Goal: Contribute content: Contribute content

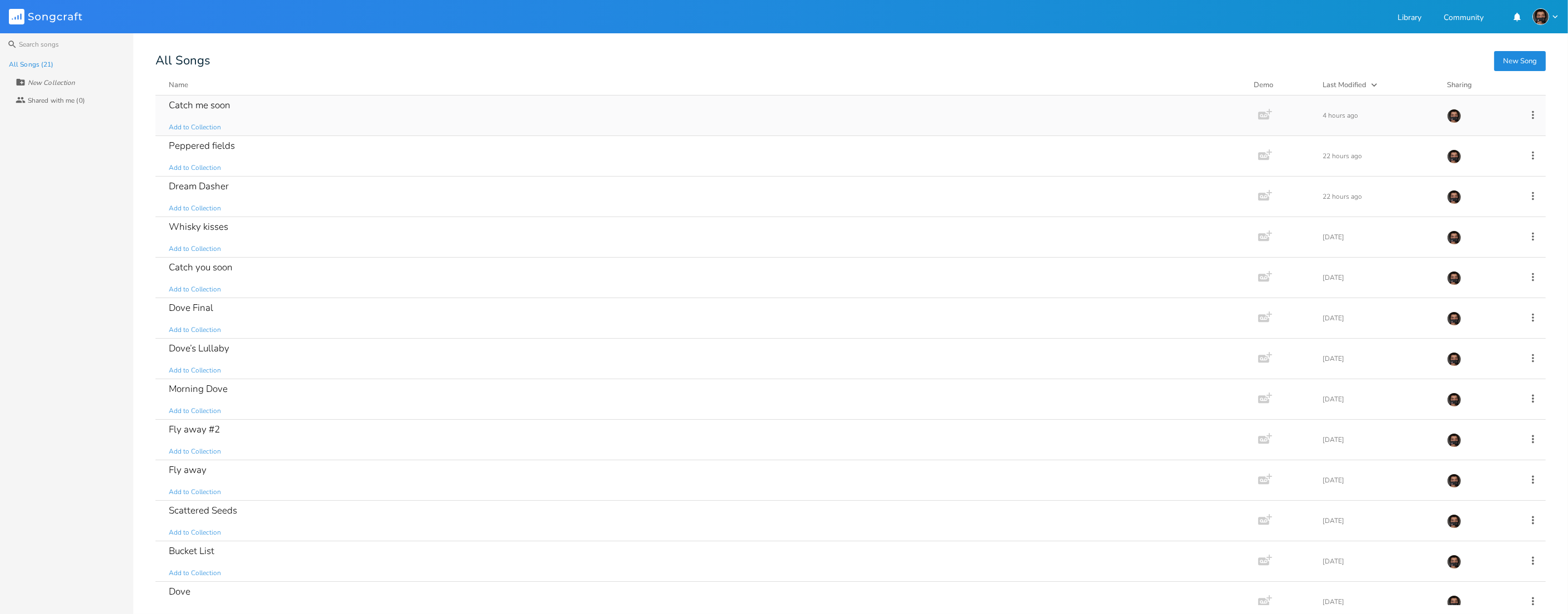
click at [279, 117] on div "Catch me soon Add to Collection" at bounding box center [705, 115] width 1071 height 40
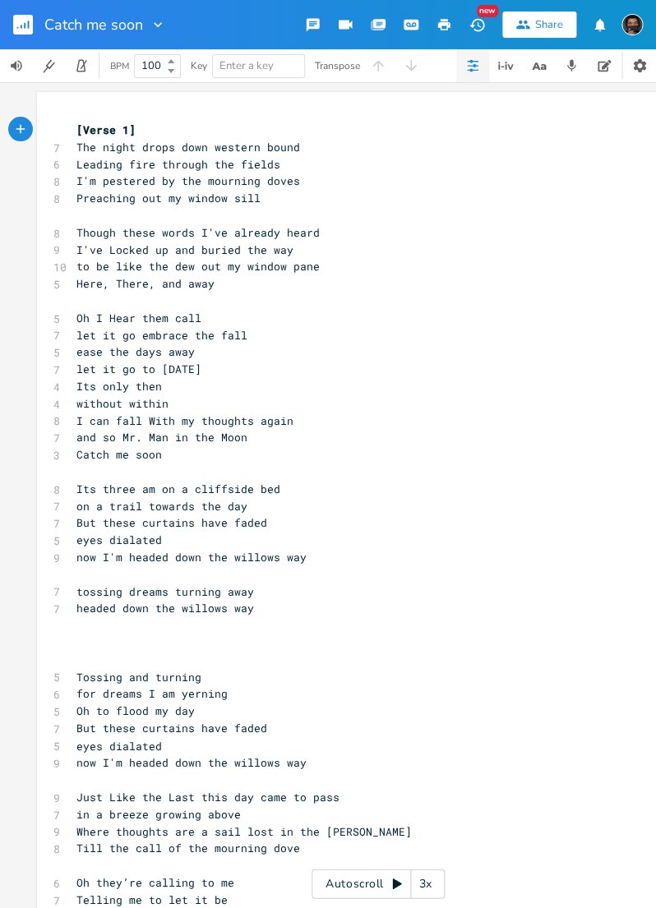
scroll to position [107, 0]
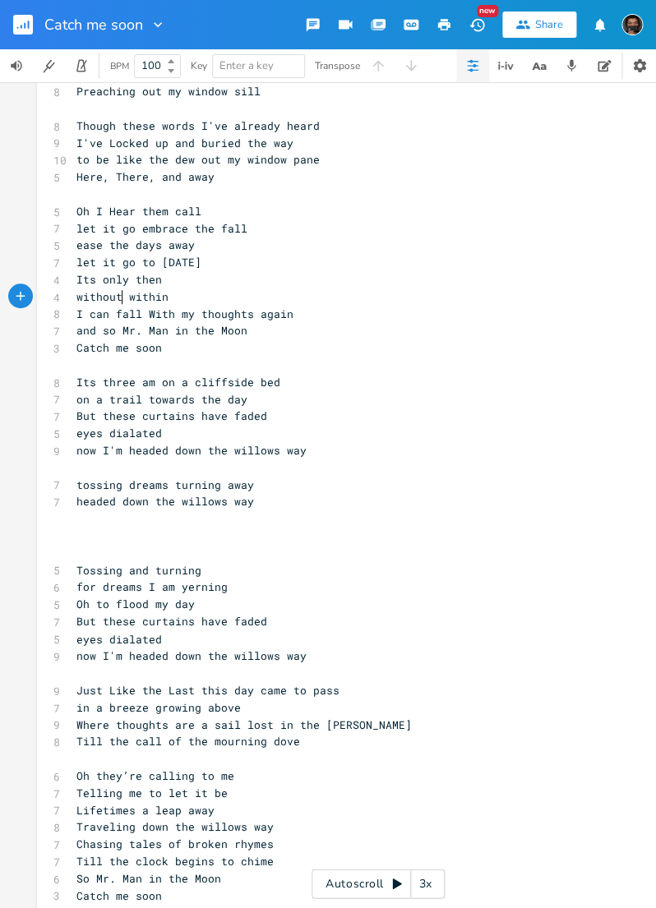
click at [121, 298] on span "without within" at bounding box center [122, 296] width 92 height 15
type textarea "and"
click at [171, 314] on span "I can fall With my thoughts again" at bounding box center [184, 314] width 217 height 15
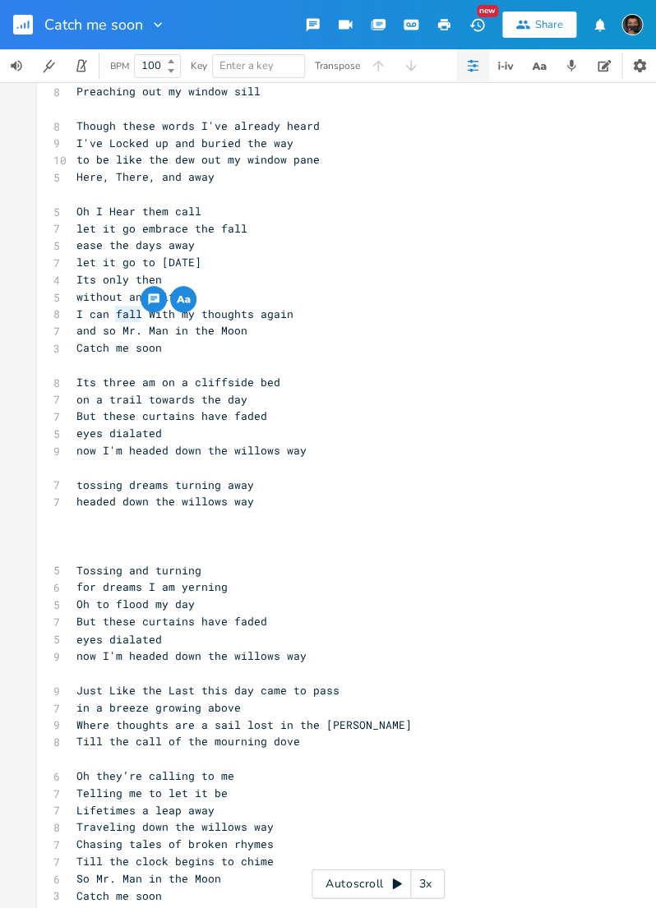
drag, startPoint x: 139, startPoint y: 315, endPoint x: 115, endPoint y: 320, distance: 24.3
click at [115, 320] on span "I can fall With my thoughts again" at bounding box center [184, 314] width 217 height 15
type textarea "be"
click at [95, 537] on pre "​" at bounding box center [369, 536] width 593 height 17
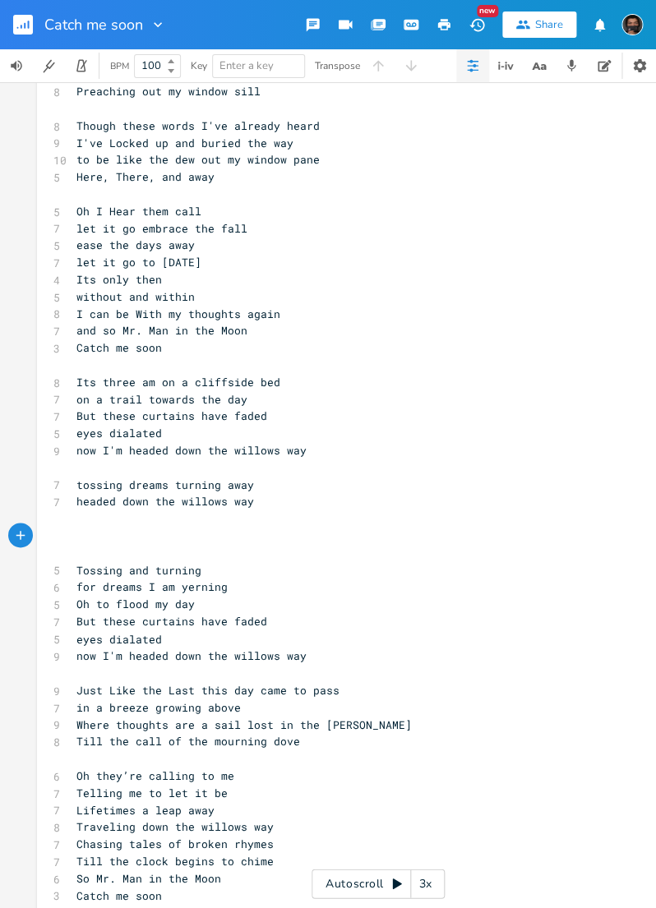
click at [115, 465] on pre "​" at bounding box center [369, 467] width 593 height 17
type textarea "\"
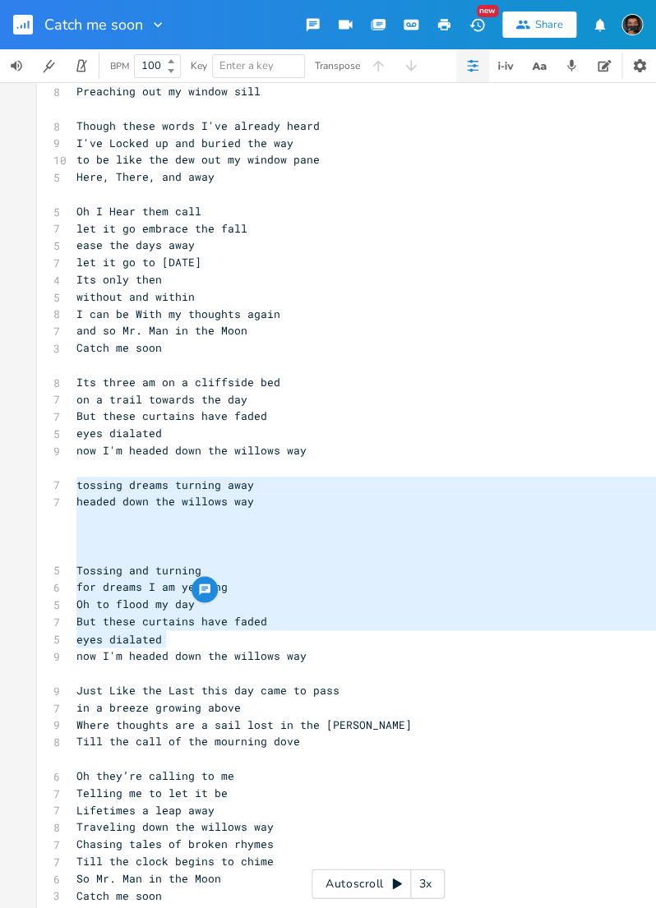
scroll to position [178, 230]
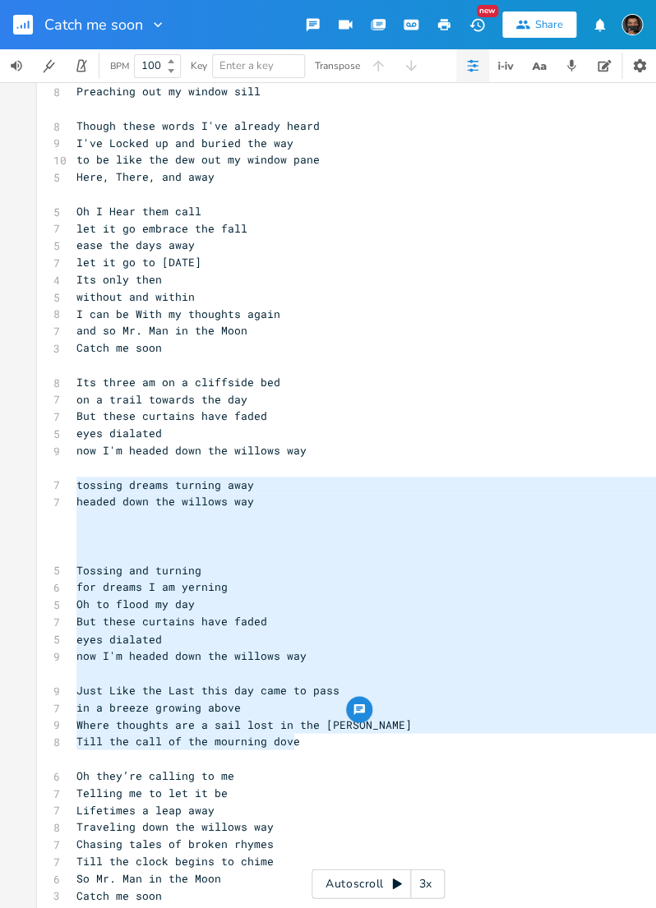
drag, startPoint x: 76, startPoint y: 484, endPoint x: 390, endPoint y: 738, distance: 404.5
click at [390, 738] on div "[Verse 1] 7 The night drops down western bound 6 Leading fire through the field…" at bounding box center [369, 502] width 593 height 974
type textarea "​"
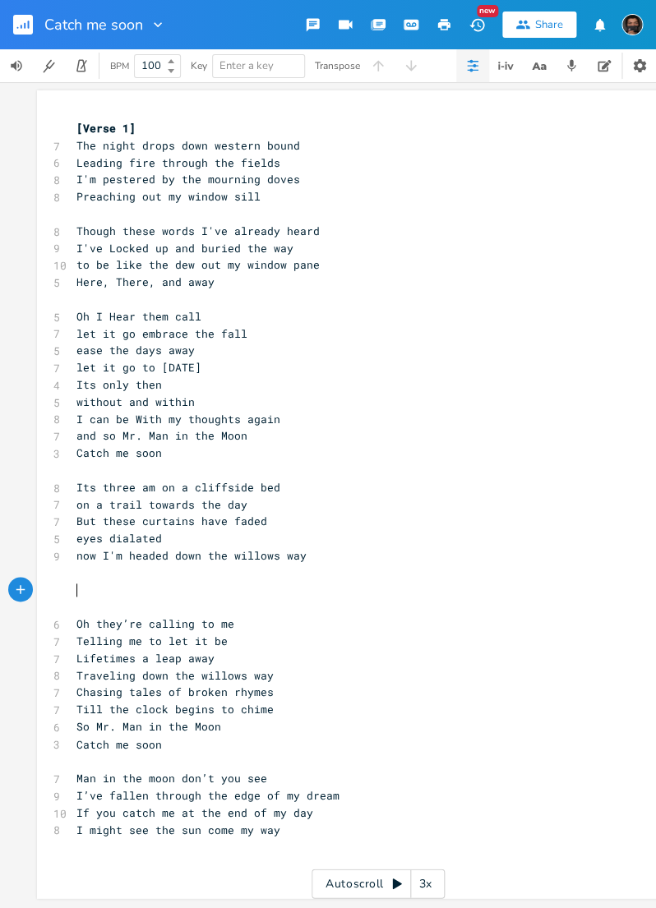
scroll to position [1, 0]
click at [301, 829] on pre "I might see the sun come my way" at bounding box center [369, 830] width 593 height 17
type textarea "\"
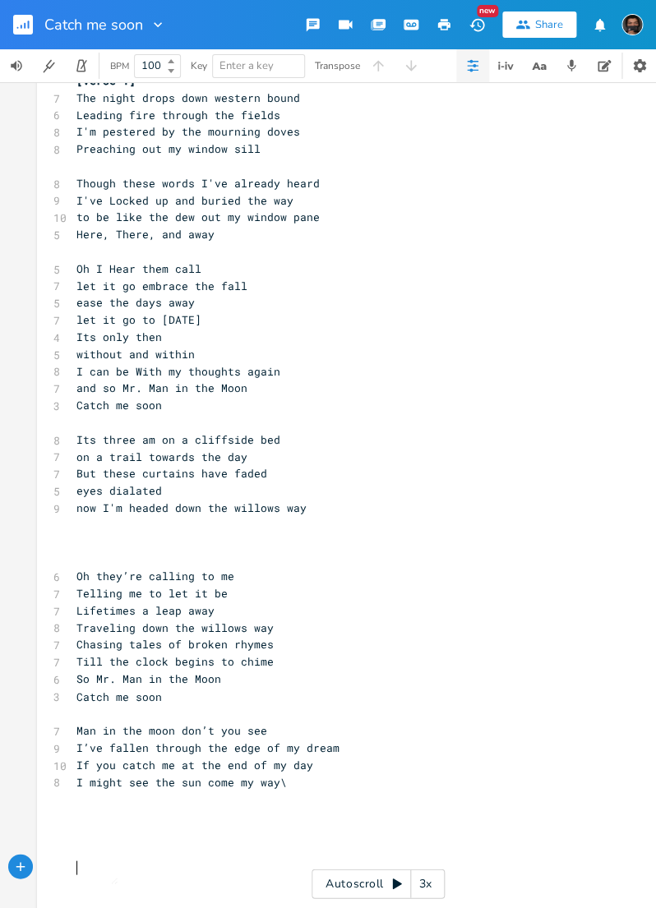
type textarea "​"
paste textarea
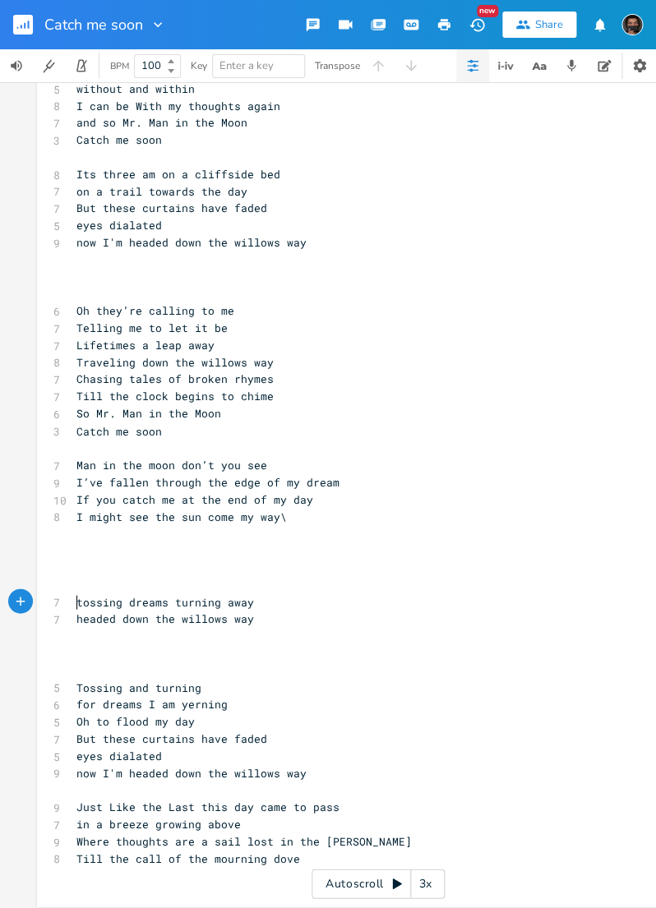
click at [74, 600] on pre "tossing dreams turning away" at bounding box center [369, 601] width 593 height 17
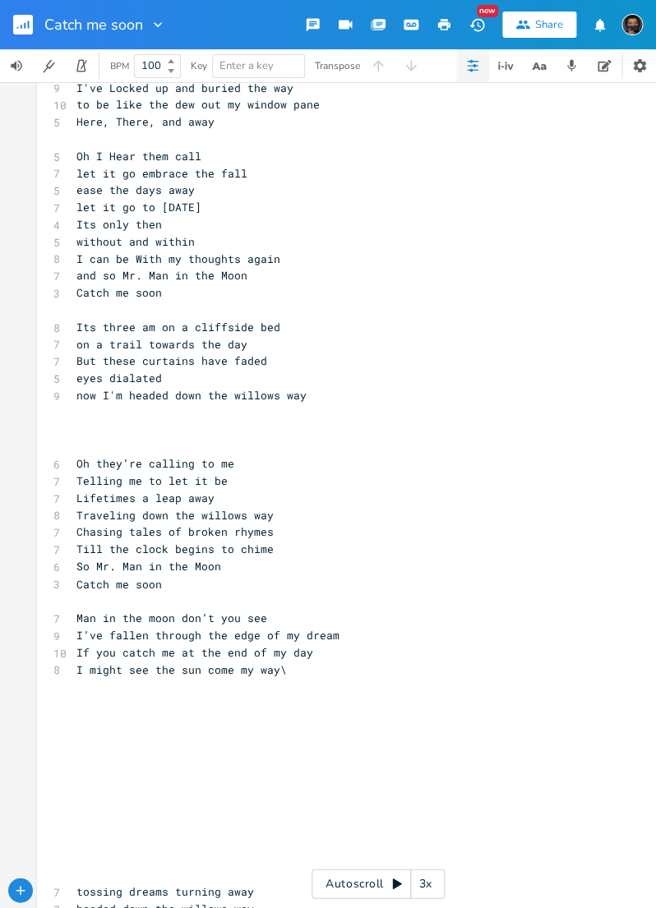
scroll to position [0, 0]
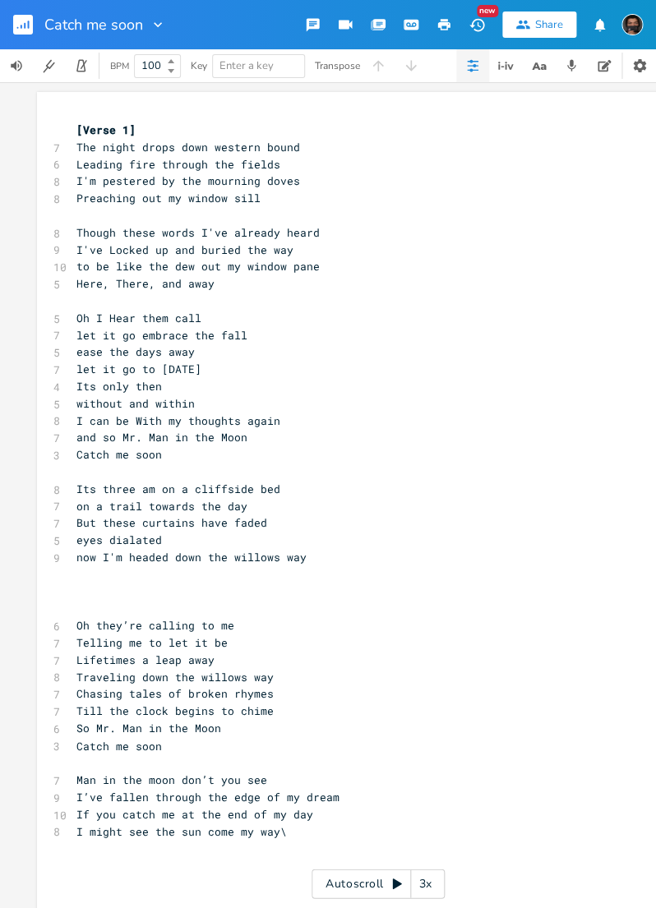
click at [116, 573] on pre "​" at bounding box center [369, 574] width 593 height 17
click at [85, 596] on pre "​" at bounding box center [369, 592] width 593 height 17
type textarea "They sing to me"
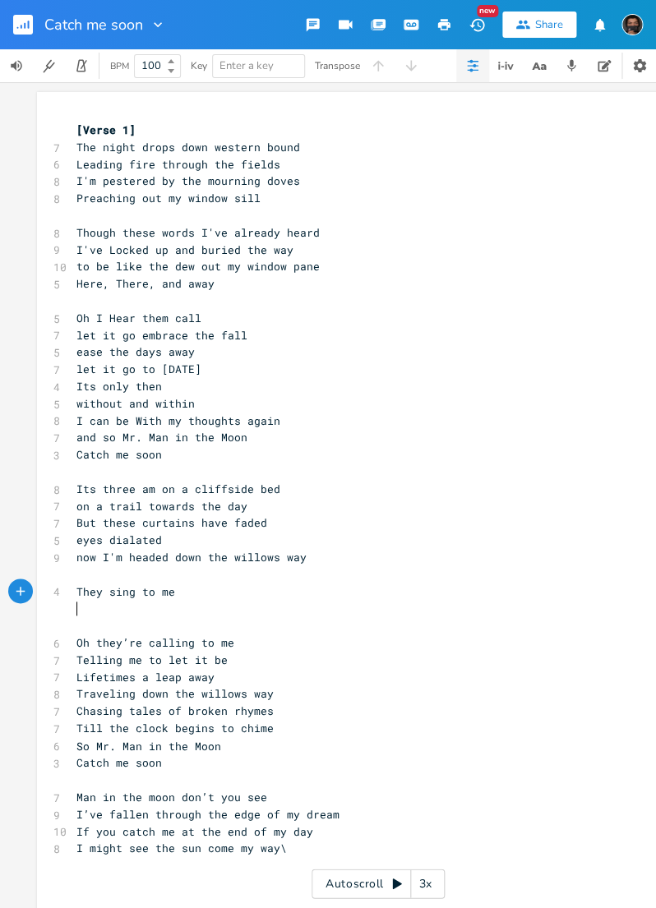
scroll to position [0, 0]
type textarea "drift to sleep"
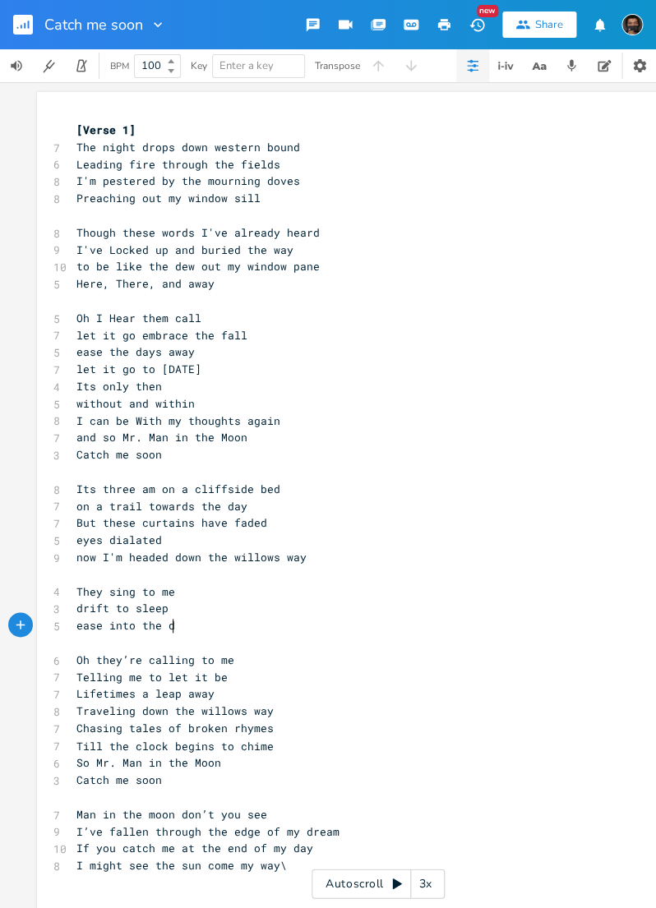
type textarea "ease into the day"
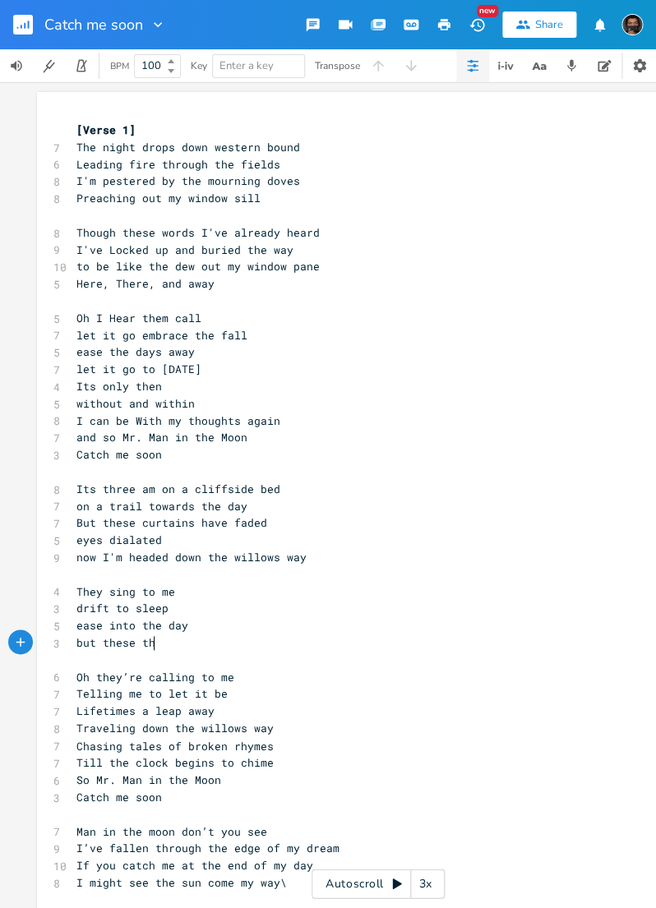
scroll to position [0, 82]
type textarea "but these thor="
type textarea "ughts are a sale"
type textarea "il"
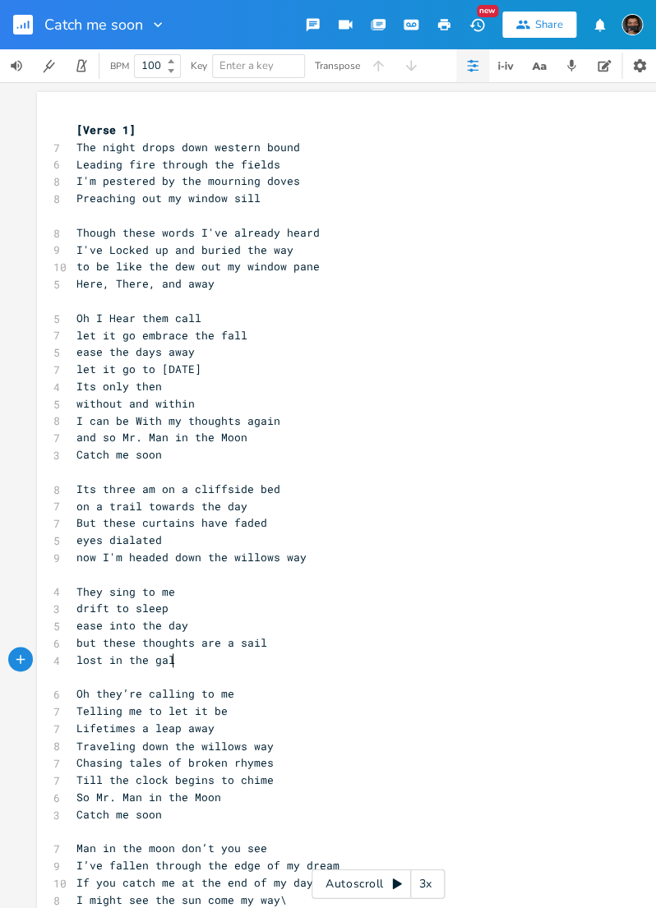
scroll to position [0, 86]
type textarea "lost in the [PERSON_NAME]"
